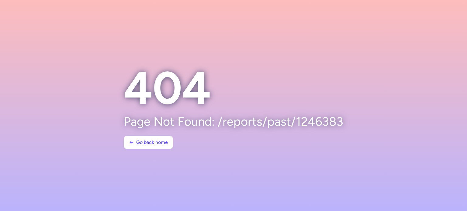
click at [141, 131] on section "404 Page Not Found: /reports/past/1246383 Go back home" at bounding box center [234, 106] width 234 height 102
click at [142, 136] on button "Go back home" at bounding box center [148, 142] width 49 height 13
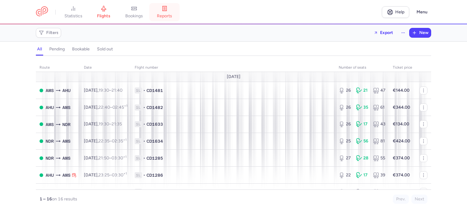
click at [175, 13] on link "reports" at bounding box center [164, 11] width 30 height 13
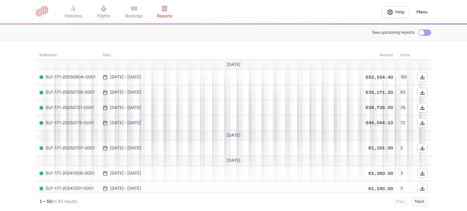
click at [417, 33] on label "See upcoming reports" at bounding box center [401, 32] width 59 height 9
click at [419, 33] on input "See upcoming reports" at bounding box center [425, 33] width 13 height 6
checkbox input "true"
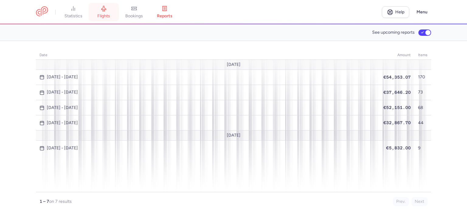
click at [116, 11] on link "flights" at bounding box center [104, 11] width 30 height 13
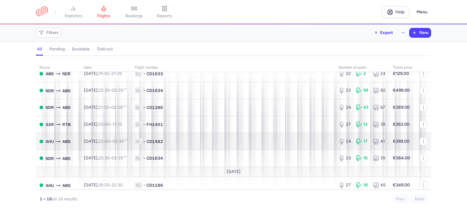
scroll to position [179, 0]
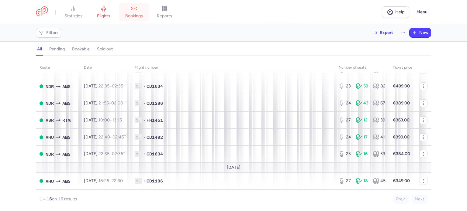
click at [138, 16] on span "bookings" at bounding box center [134, 15] width 18 height 5
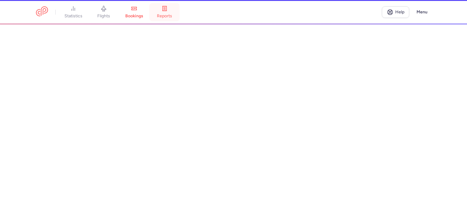
click at [157, 17] on link "reports" at bounding box center [164, 11] width 30 height 13
click at [157, 17] on li "reports" at bounding box center [164, 11] width 30 height 13
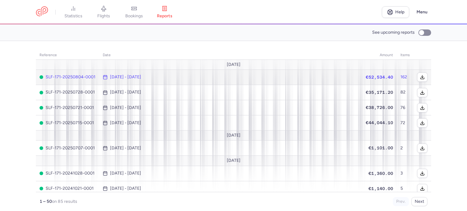
click at [141, 77] on time "[DATE] - [DATE]" at bounding box center [125, 77] width 31 height 5
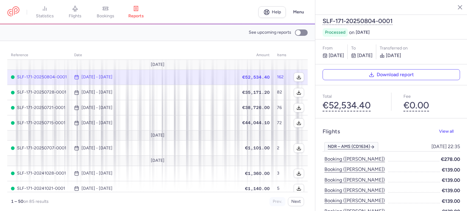
click at [143, 77] on span "[DATE] - [DATE]" at bounding box center [153, 77] width 158 height 5
click at [300, 31] on input "See upcoming reports" at bounding box center [301, 33] width 13 height 6
checkbox input "true"
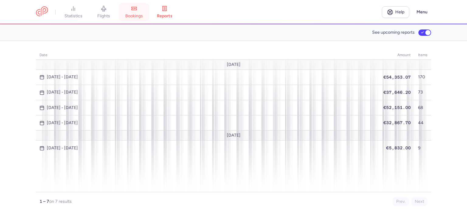
click at [132, 8] on link "bookings" at bounding box center [134, 11] width 30 height 13
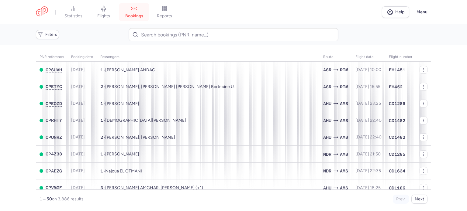
click at [137, 9] on icon at bounding box center [134, 8] width 6 height 6
click at [157, 9] on link "reports" at bounding box center [164, 11] width 30 height 13
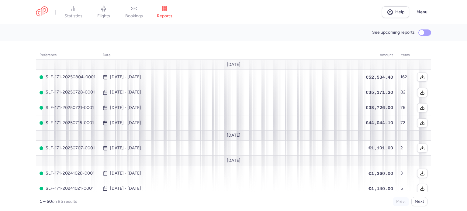
click at [418, 32] on label "See upcoming reports" at bounding box center [401, 32] width 59 height 9
click at [419, 32] on input "See upcoming reports" at bounding box center [425, 33] width 13 height 6
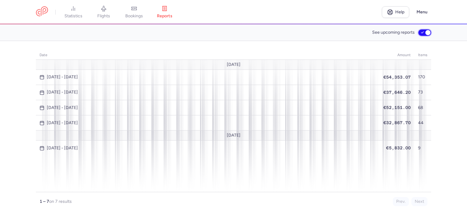
click at [419, 35] on input "See upcoming reports" at bounding box center [425, 33] width 13 height 6
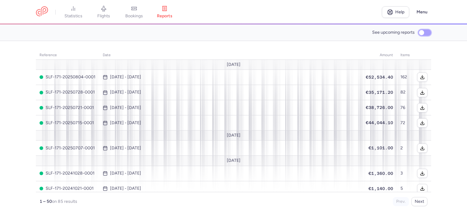
click at [419, 34] on input "See upcoming reports" at bounding box center [425, 33] width 13 height 6
checkbox input "true"
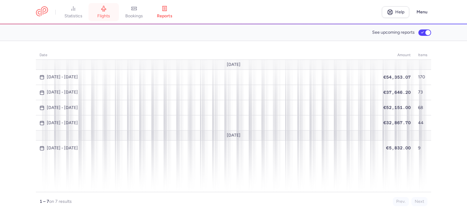
click at [115, 16] on link "flights" at bounding box center [104, 11] width 30 height 13
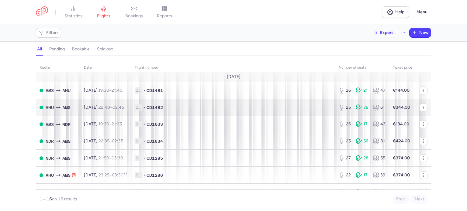
scroll to position [30, 0]
